Goal: Task Accomplishment & Management: Manage account settings

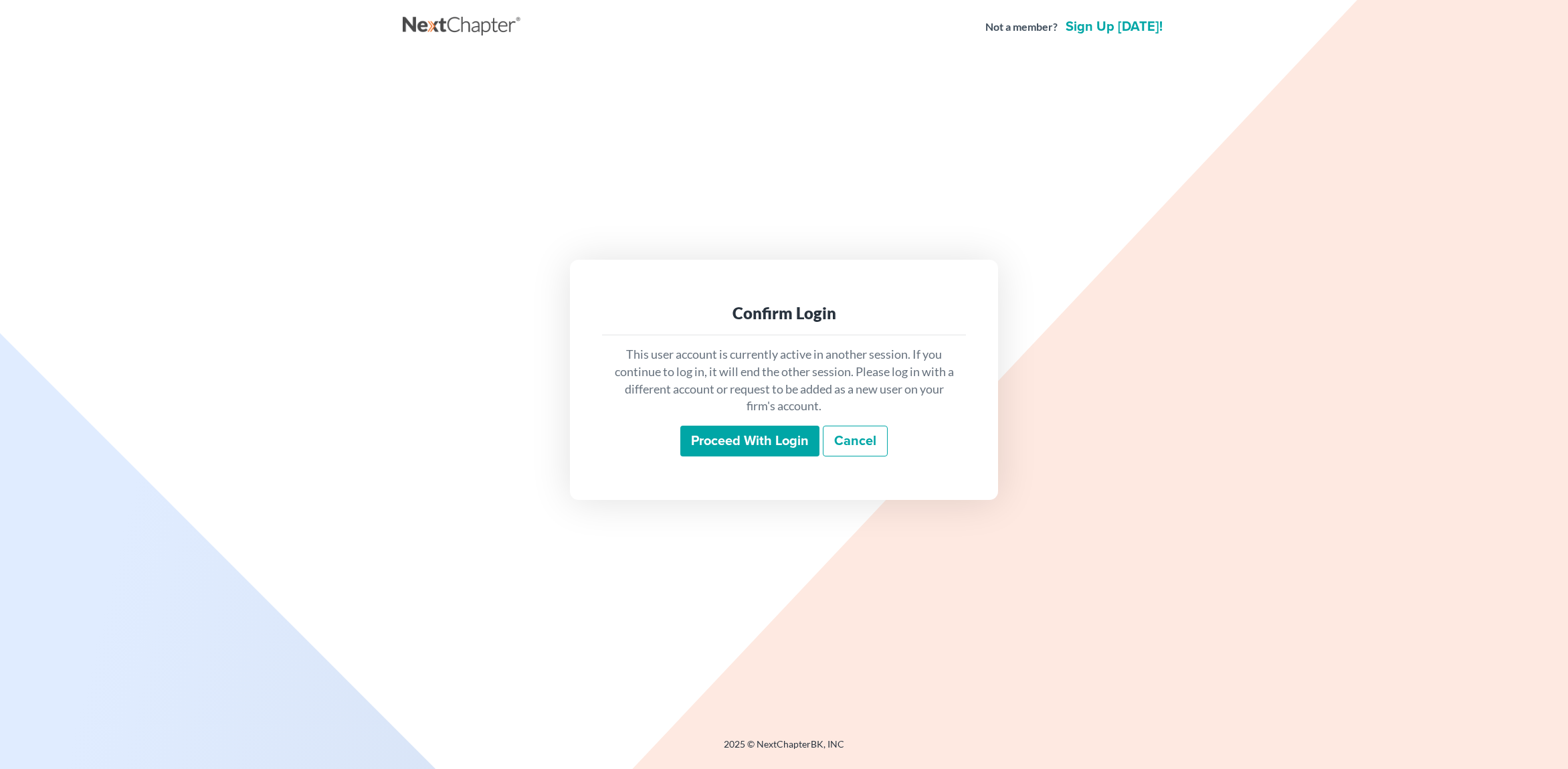
click at [786, 444] on input "Proceed with login" at bounding box center [749, 442] width 139 height 31
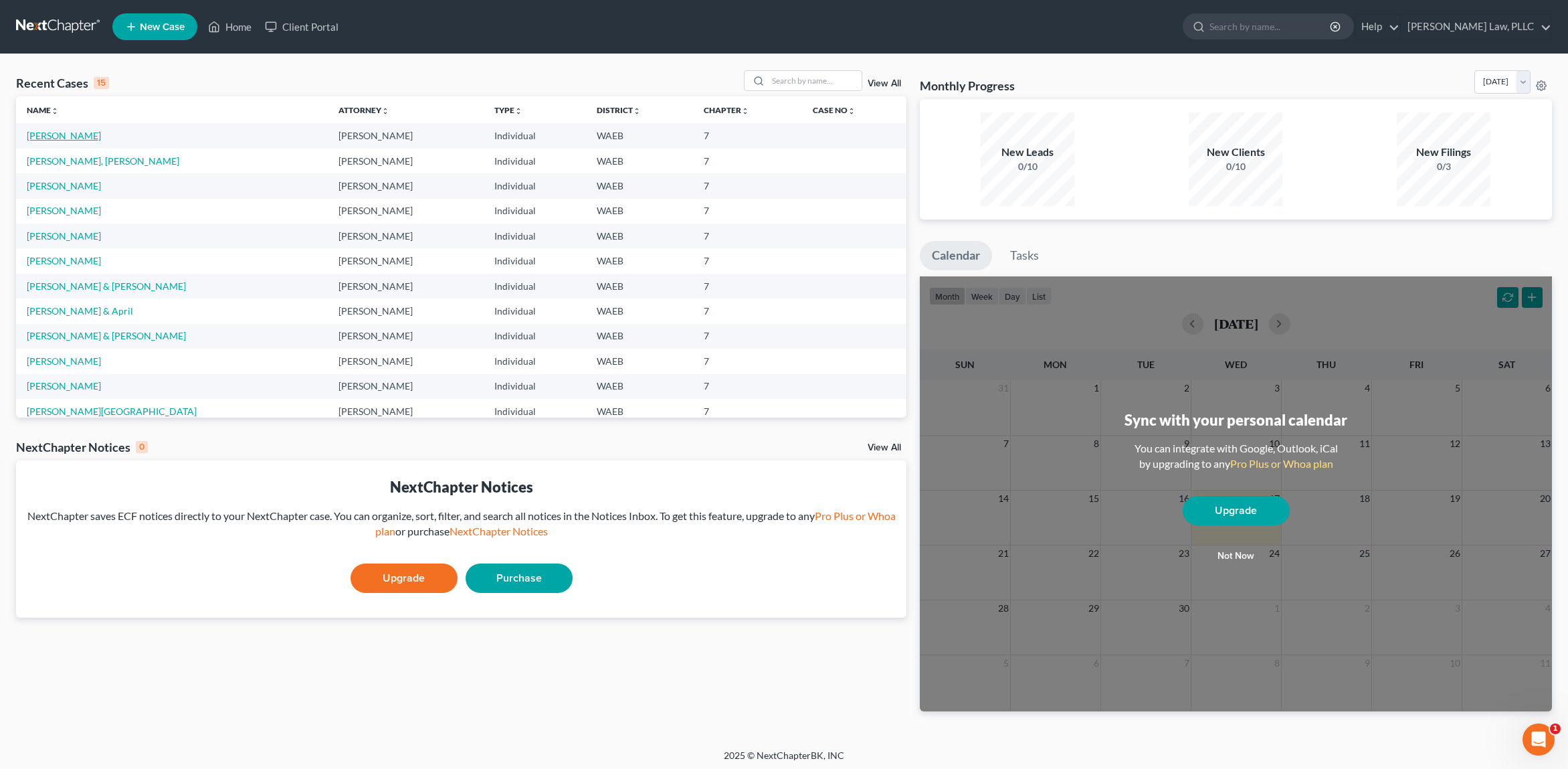
click at [59, 139] on link "[PERSON_NAME]" at bounding box center [63, 135] width 74 height 11
